Goal: Transaction & Acquisition: Purchase product/service

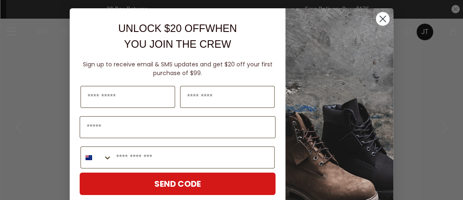
drag, startPoint x: 372, startPoint y: 17, endPoint x: 401, endPoint y: 22, distance: 29.2
click at [376, 17] on icon "Close dialog" at bounding box center [383, 19] width 15 height 15
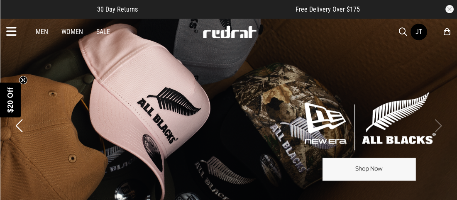
click at [11, 28] on icon at bounding box center [11, 32] width 10 height 14
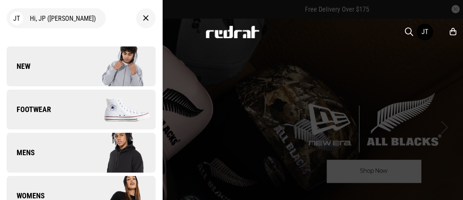
click at [64, 62] on link "New" at bounding box center [81, 67] width 149 height 40
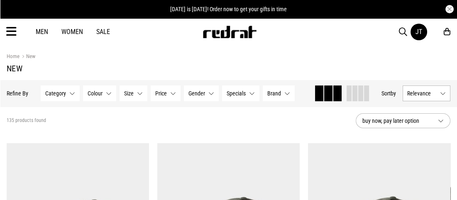
click at [413, 93] on span "Relevance" at bounding box center [421, 93] width 29 height 7
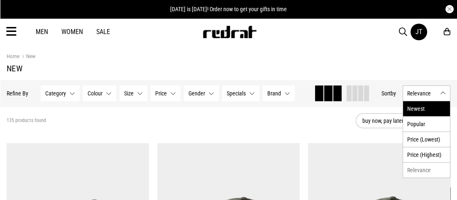
click at [409, 110] on li "Newest" at bounding box center [426, 108] width 47 height 15
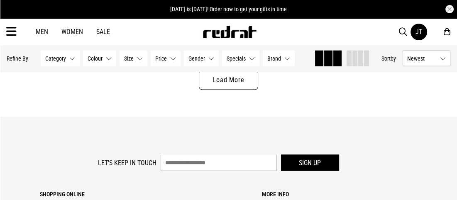
scroll to position [2159, 0]
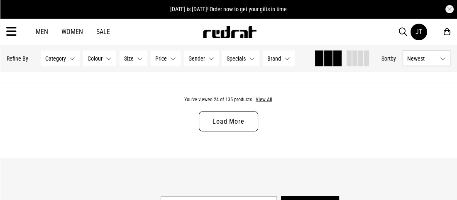
click at [228, 119] on link "Load More" at bounding box center [228, 122] width 59 height 20
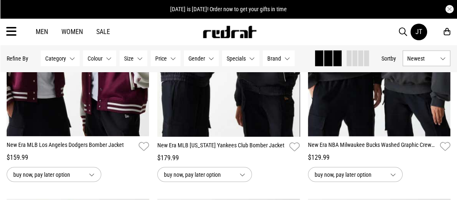
scroll to position [2200, 0]
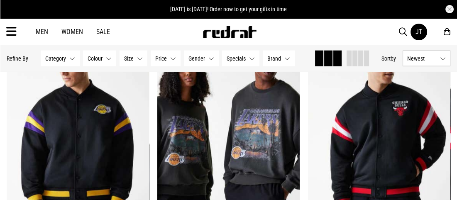
click at [417, 37] on link "JT" at bounding box center [419, 32] width 17 height 17
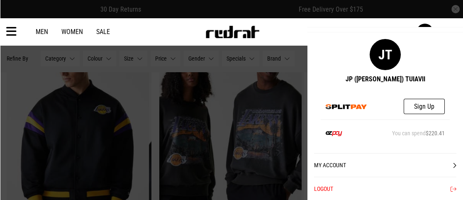
scroll to position [0, 0]
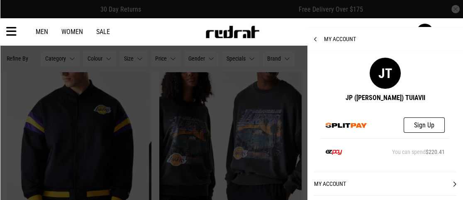
click at [318, 40] on icon at bounding box center [319, 40] width 10 height 6
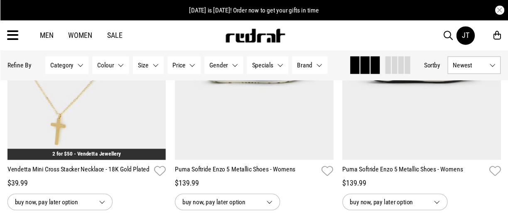
scroll to position [3121, 0]
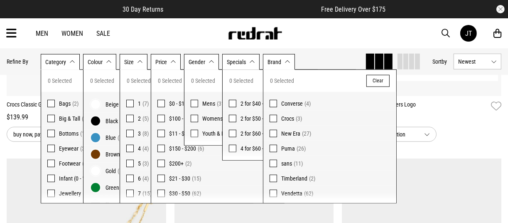
click at [457, 107] on link "Crocs Jibbitz Ghostbusters Logo" at bounding box center [415, 106] width 146 height 12
